Goal: Obtain resource: Download file/media

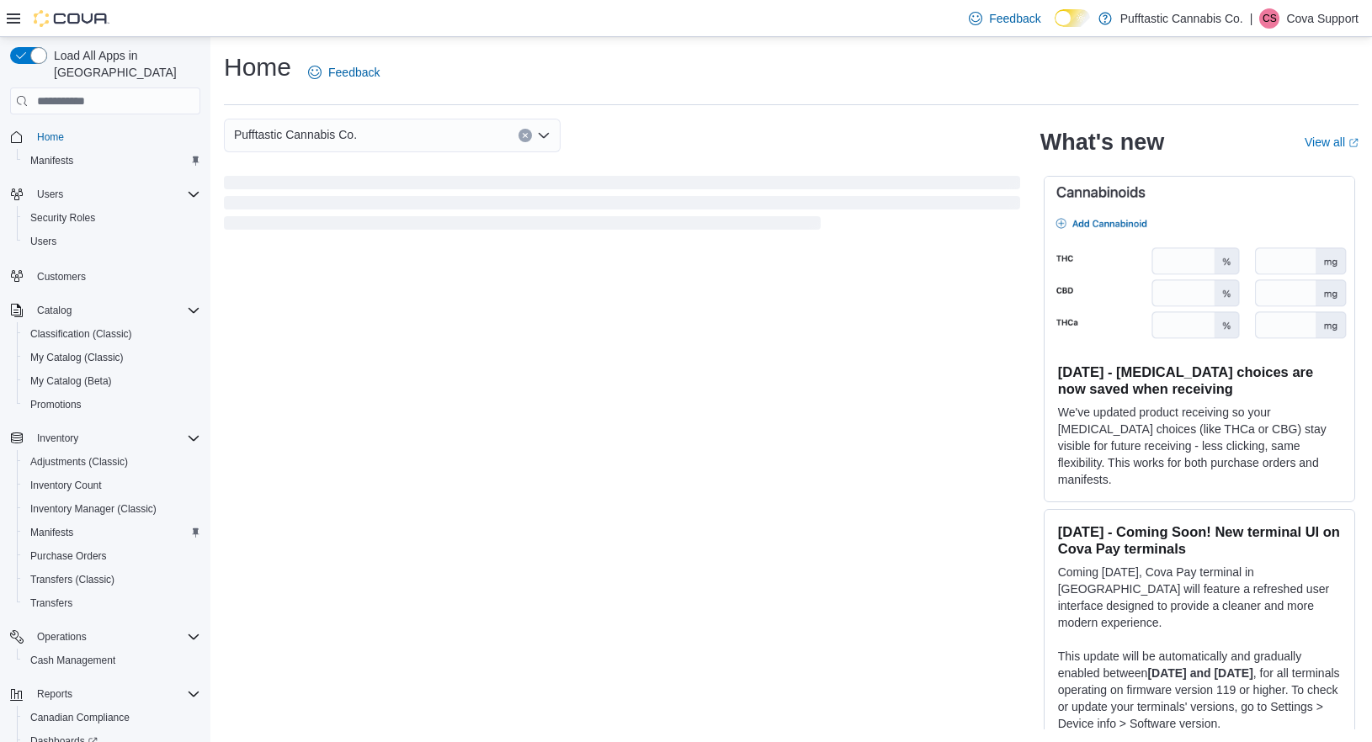
scroll to position [100, 0]
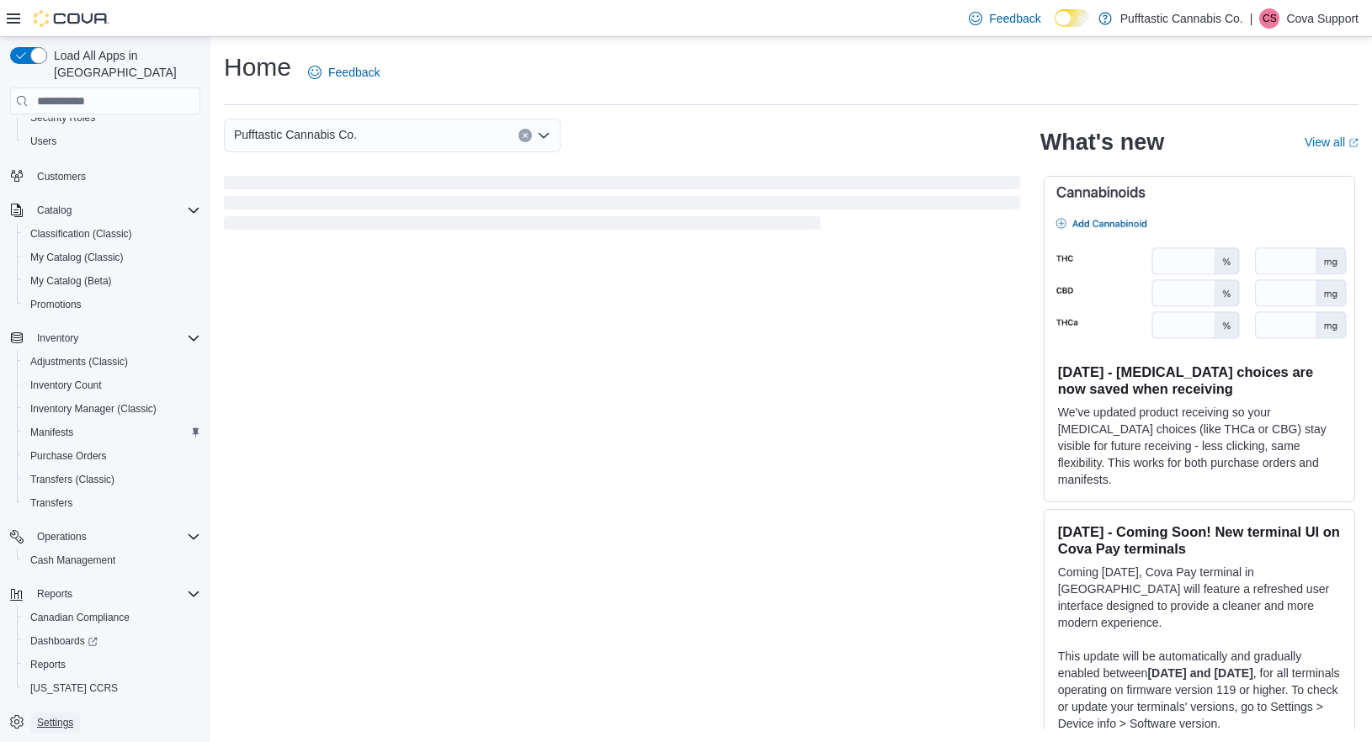
click at [51, 716] on span "Settings" at bounding box center [55, 722] width 36 height 13
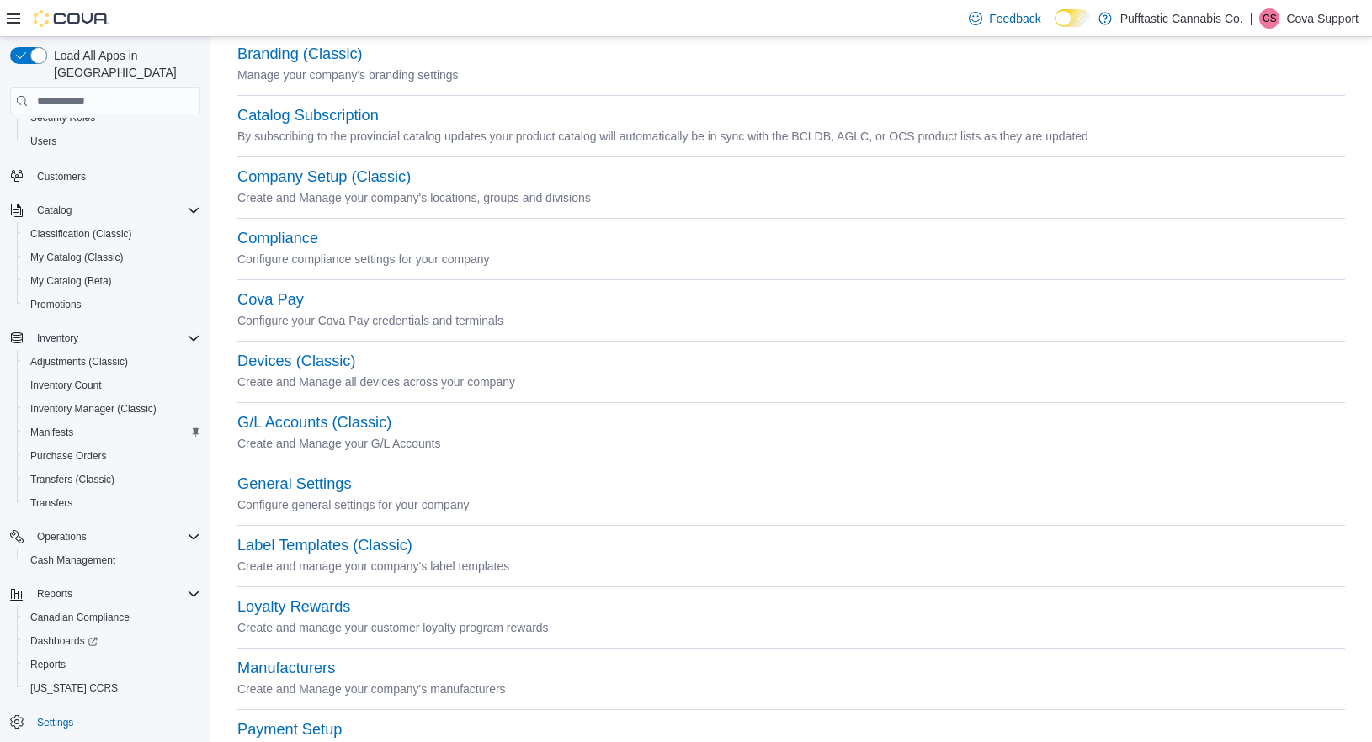
scroll to position [168, 0]
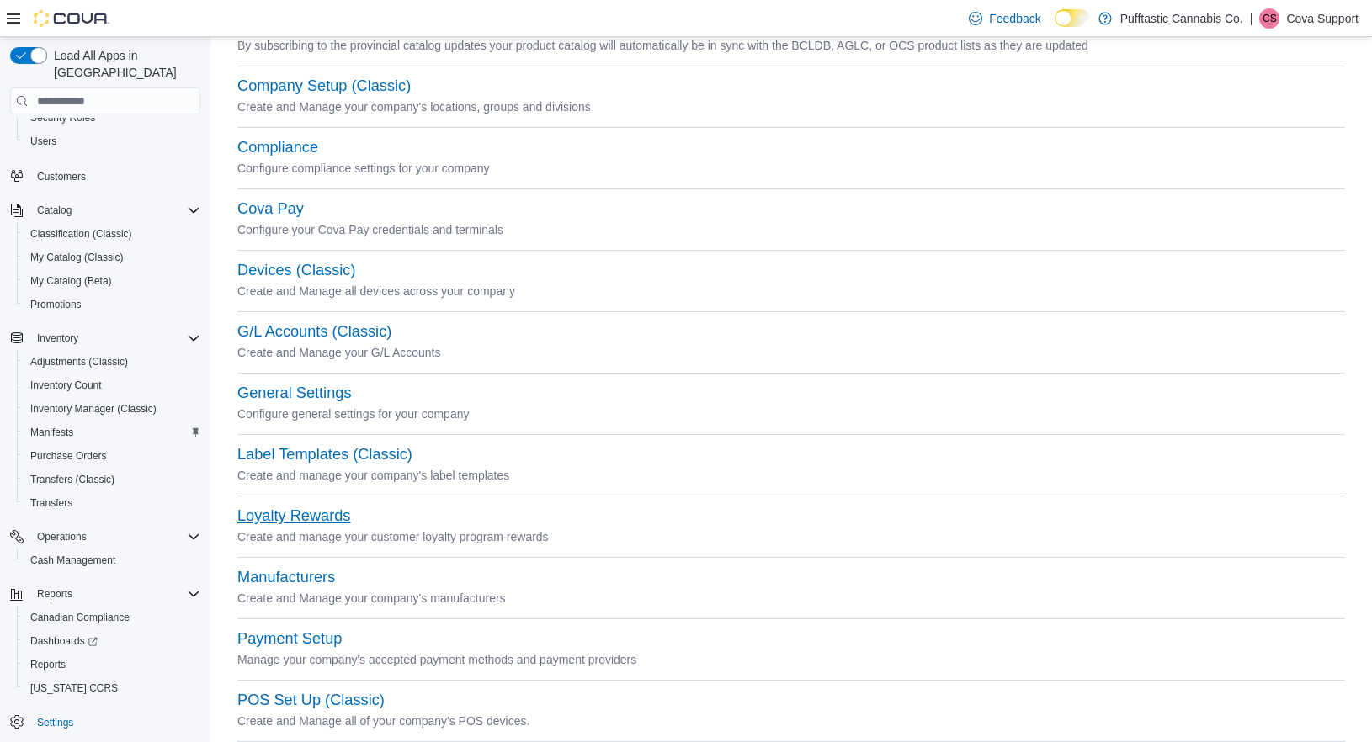
click at [289, 516] on button "Loyalty Rewards" at bounding box center [293, 516] width 113 height 18
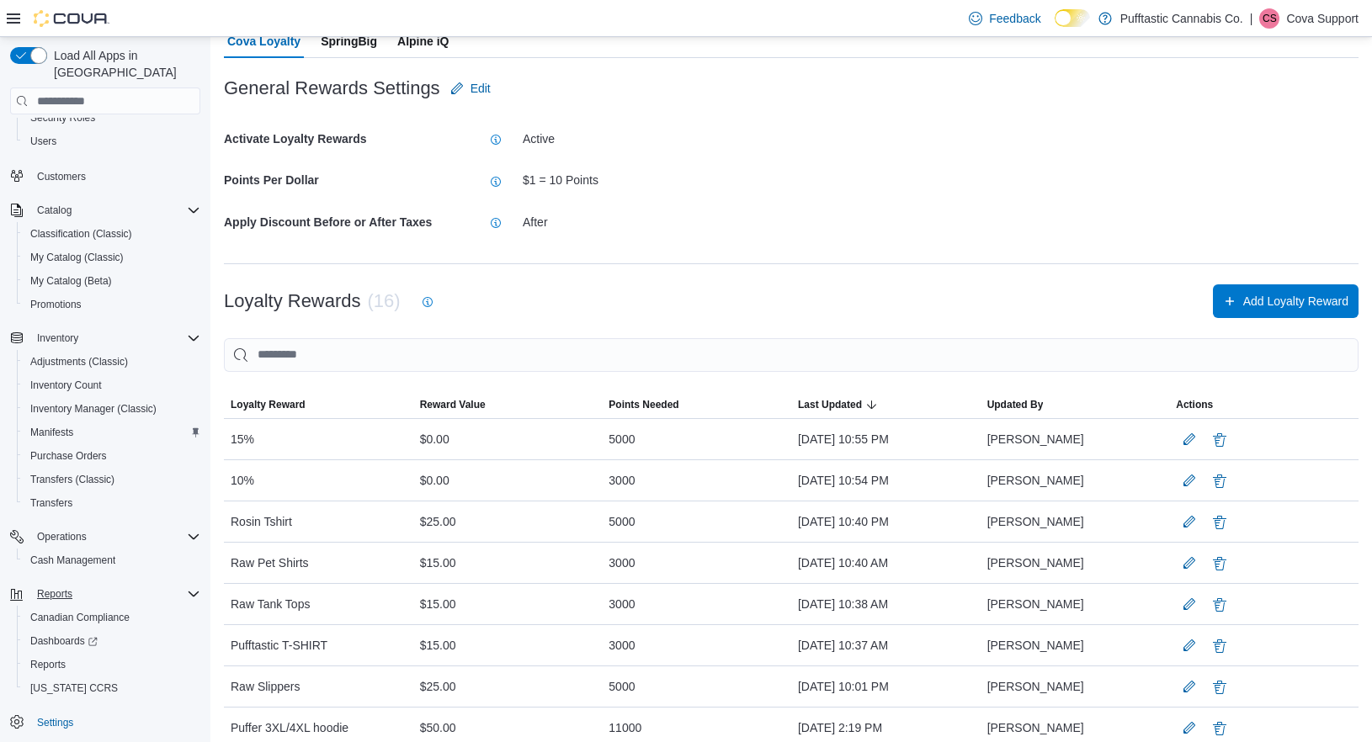
scroll to position [141, 0]
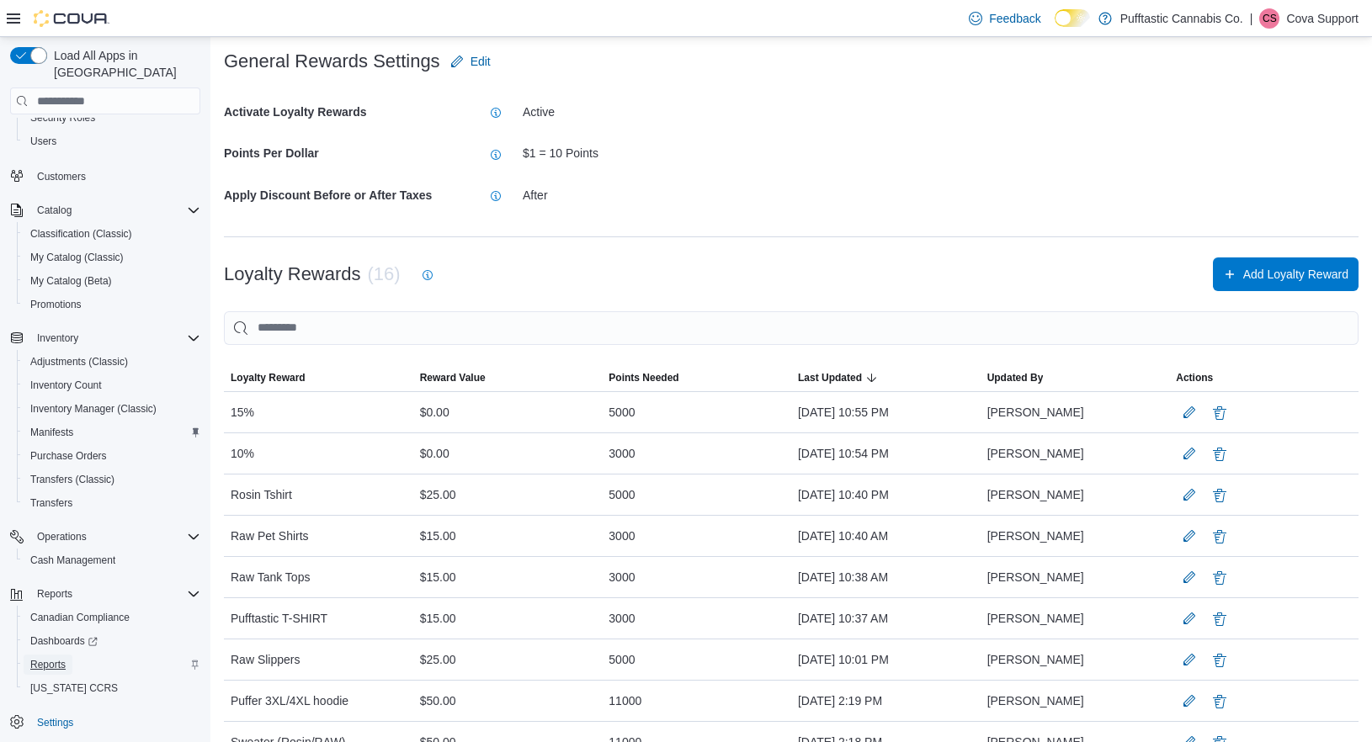
click at [53, 658] on span "Reports" at bounding box center [47, 664] width 35 height 13
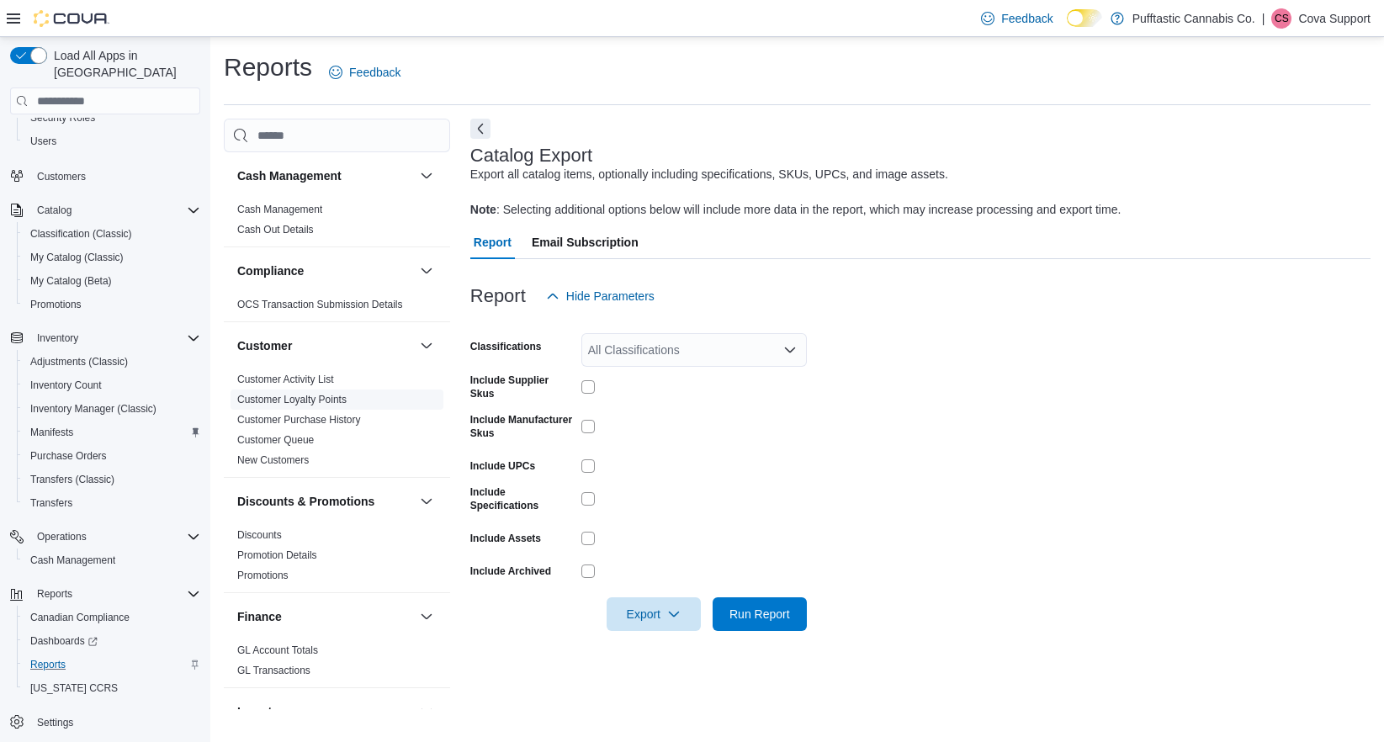
click at [307, 400] on link "Customer Loyalty Points" at bounding box center [291, 400] width 109 height 12
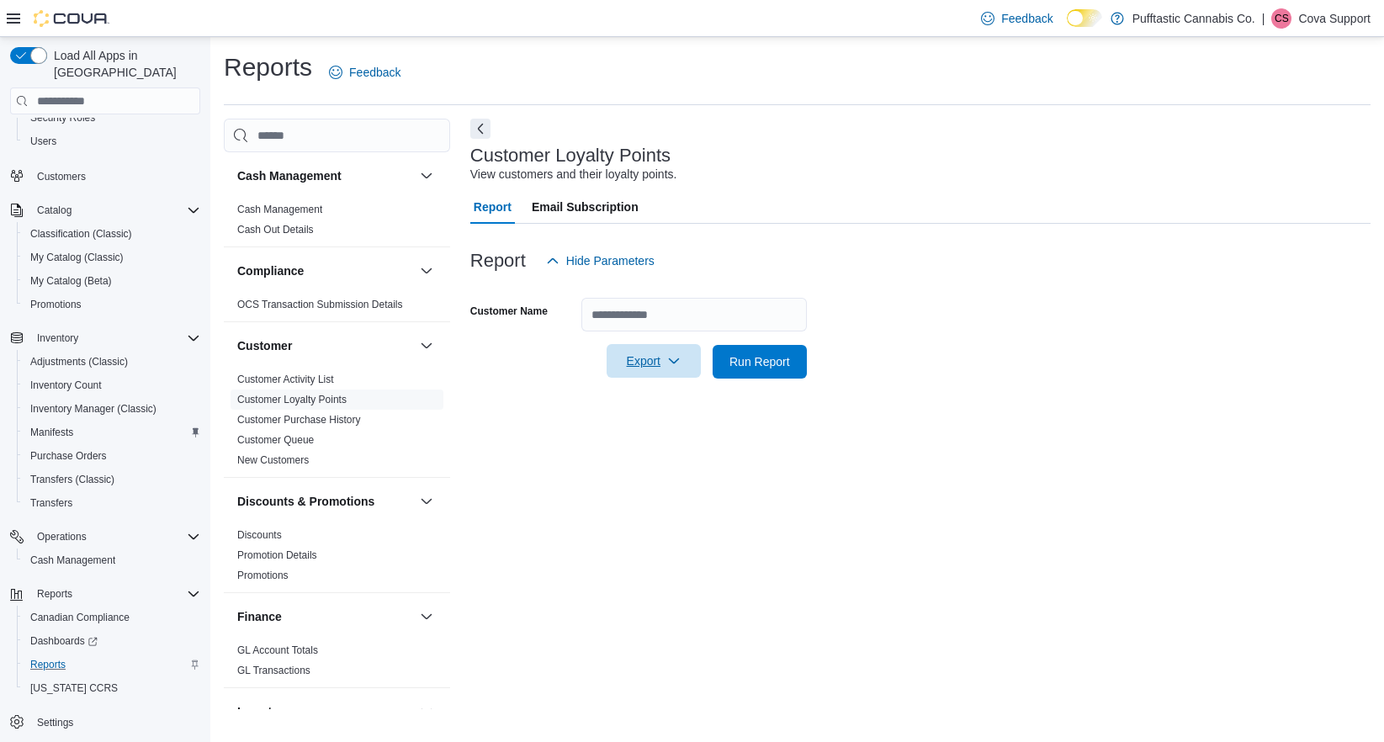
click at [660, 362] on span "Export" at bounding box center [654, 361] width 74 height 34
click at [668, 393] on span "Export to Excel" at bounding box center [657, 395] width 76 height 13
click at [1144, 398] on div at bounding box center [920, 389] width 900 height 20
